Goal: Complete application form: Complete application form

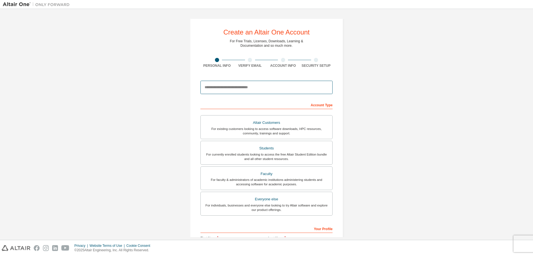
click at [251, 89] on input "email" at bounding box center [266, 87] width 132 height 13
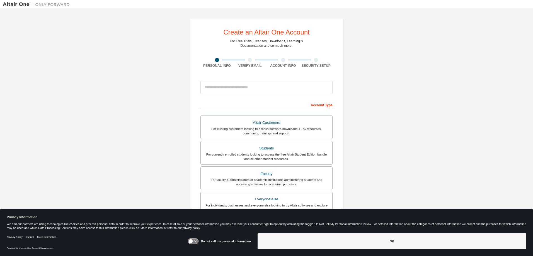
click at [245, 109] on div "Account Type" at bounding box center [266, 104] width 132 height 9
click at [251, 89] on input "email" at bounding box center [266, 87] width 132 height 13
type input "**********"
type input "*******"
type input "******"
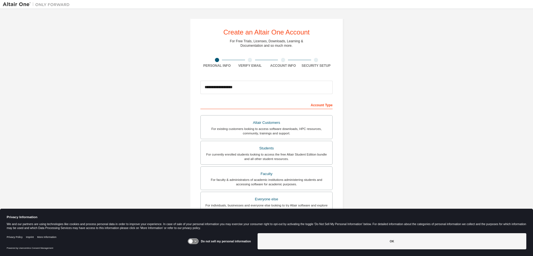
type input "**********"
click at [297, 156] on div "For currently enrolled students looking to access the free Altair Student Editi…" at bounding box center [266, 156] width 125 height 9
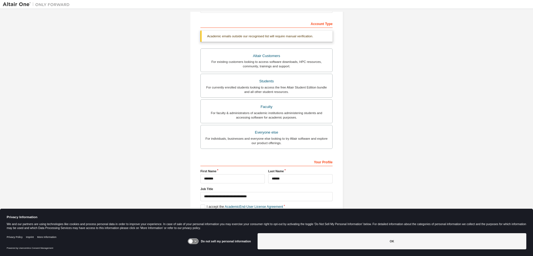
scroll to position [84, 0]
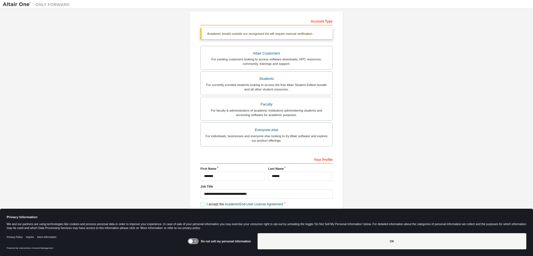
click at [201, 205] on label "I accept the Academic End-User License Agreement" at bounding box center [241, 204] width 82 height 5
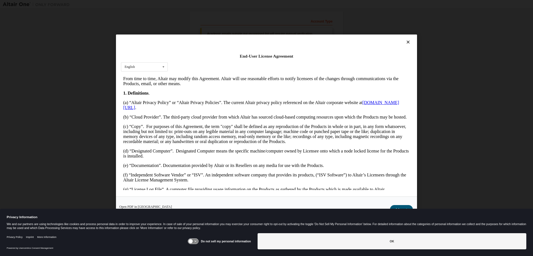
scroll to position [122, 0]
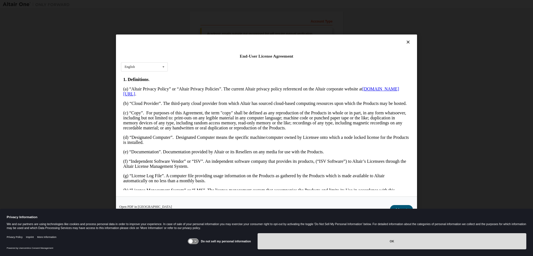
click at [392, 242] on button "OK" at bounding box center [391, 242] width 269 height 16
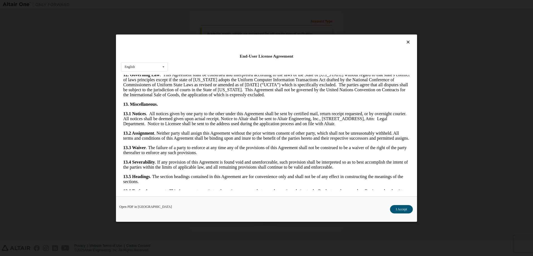
scroll to position [885, 0]
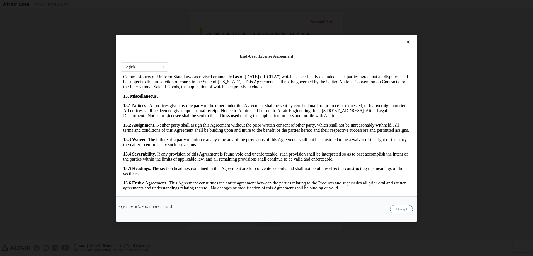
click at [405, 208] on button "I Accept" at bounding box center [401, 209] width 23 height 8
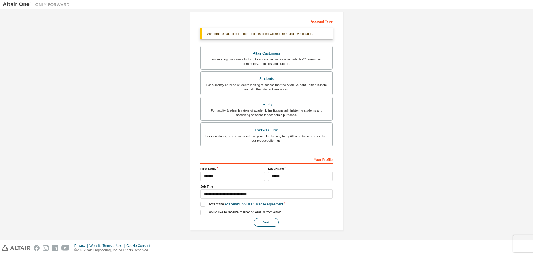
click at [268, 224] on button "Next" at bounding box center [266, 222] width 25 height 8
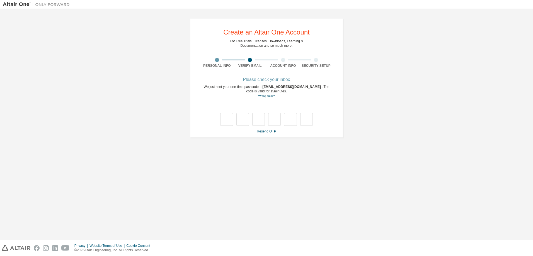
scroll to position [0, 0]
type input "*"
click at [227, 116] on input "*" at bounding box center [226, 119] width 13 height 13
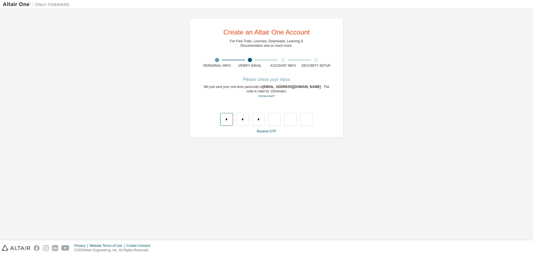
type input "*"
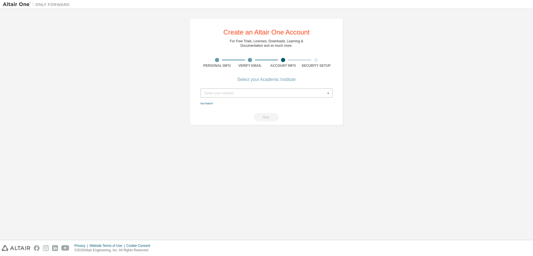
click at [230, 94] on div "Select your Institute" at bounding box center [264, 93] width 121 height 3
click at [306, 89] on input "text" at bounding box center [267, 93] width 132 height 9
click at [368, 82] on div "Create an Altair One Account For Free Trials, Licenses, Downloads, Learning & D…" at bounding box center [266, 72] width 527 height 120
click at [328, 93] on icon at bounding box center [328, 93] width 7 height 9
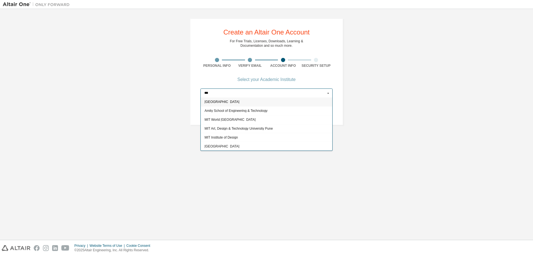
drag, startPoint x: 216, startPoint y: 93, endPoint x: 195, endPoint y: 92, distance: 21.2
click at [195, 92] on div "Create an Altair One Account For Free Trials, Licenses, Downloads, Learning & D…" at bounding box center [266, 71] width 153 height 107
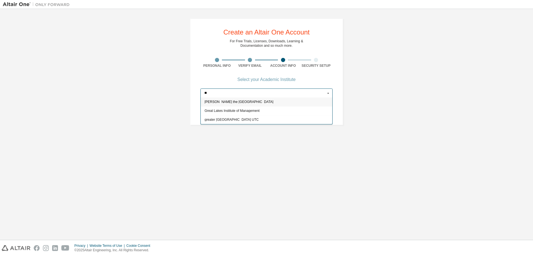
type input "*"
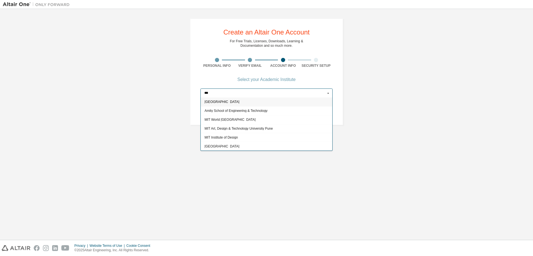
drag, startPoint x: 213, startPoint y: 91, endPoint x: 200, endPoint y: 91, distance: 13.1
click at [200, 91] on div "*** [GEOGRAPHIC_DATA] MIT [GEOGRAPHIC_DATA] MIT Art, [GEOGRAPHIC_DATA] Pune MIT…" at bounding box center [266, 93] width 132 height 9
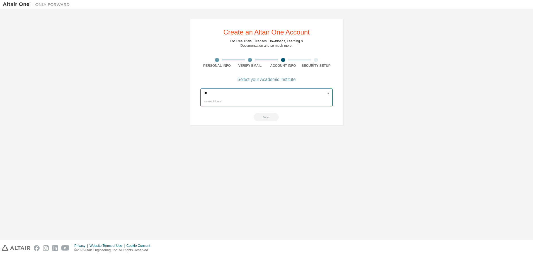
type input "*"
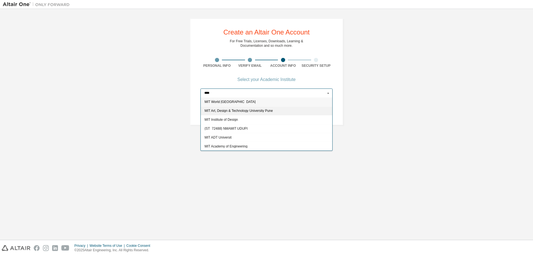
type input "***"
click at [254, 108] on div "MIT Art, Design & Technology University Pune" at bounding box center [267, 110] width 132 height 9
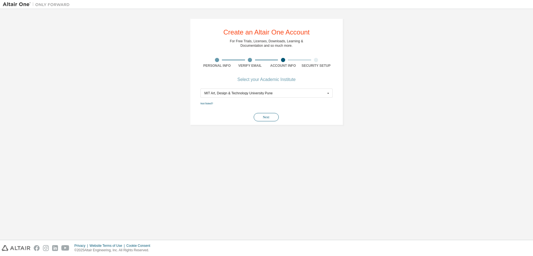
click at [267, 119] on button "Next" at bounding box center [266, 117] width 25 height 8
